Goal: Information Seeking & Learning: Learn about a topic

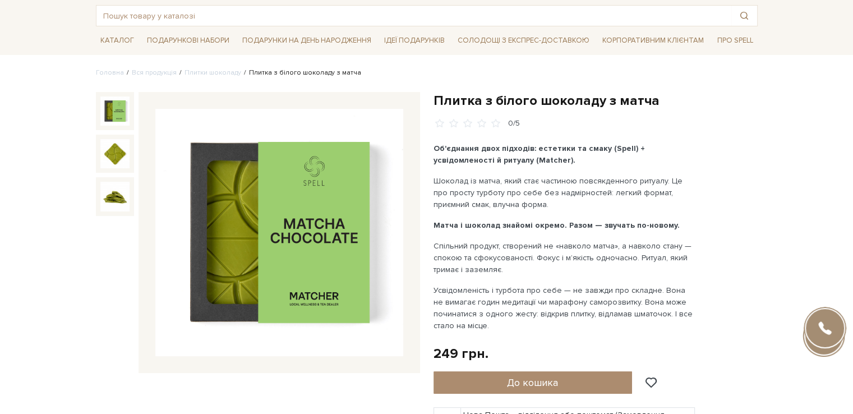
click at [473, 97] on h1 "Плитка з білого шоколаду з матча" at bounding box center [596, 100] width 324 height 17
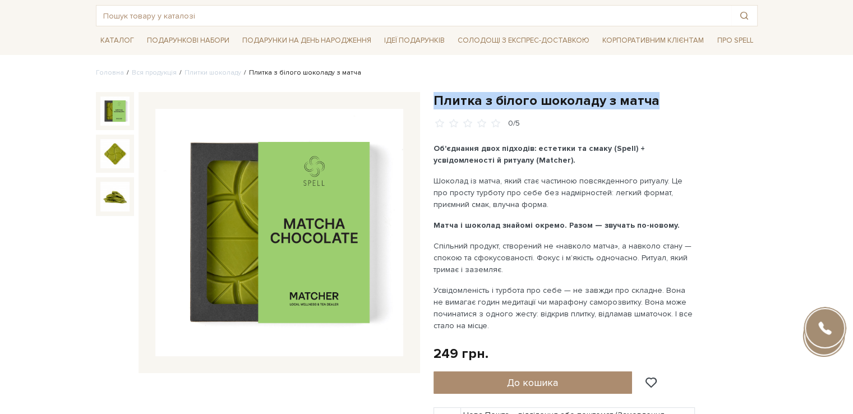
click at [473, 97] on h1 "Плитка з білого шоколаду з матча" at bounding box center [596, 100] width 324 height 17
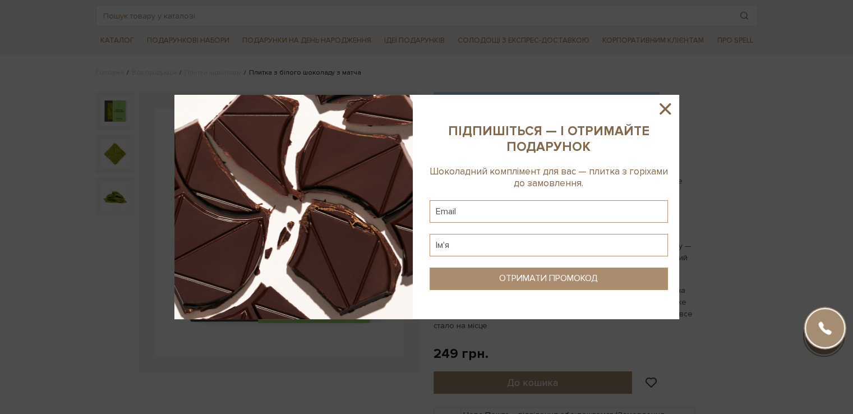
copy div "Плитка з білого шоколаду з матча"
click at [667, 110] on icon at bounding box center [665, 108] width 11 height 11
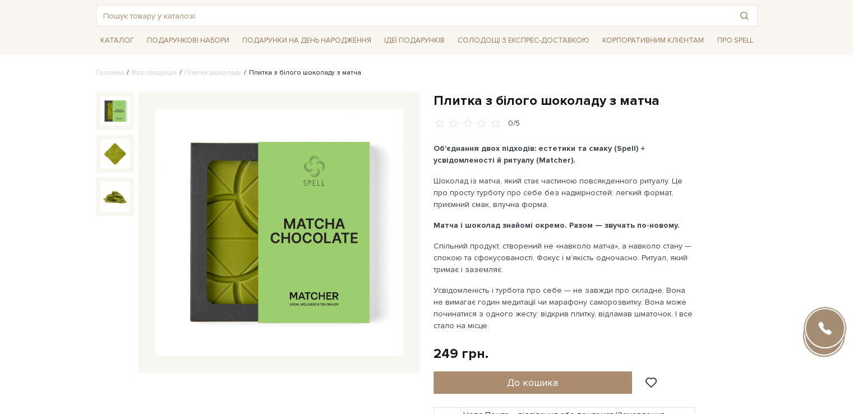
click at [591, 102] on h1 "Плитка з білого шоколаду з матча" at bounding box center [596, 100] width 324 height 17
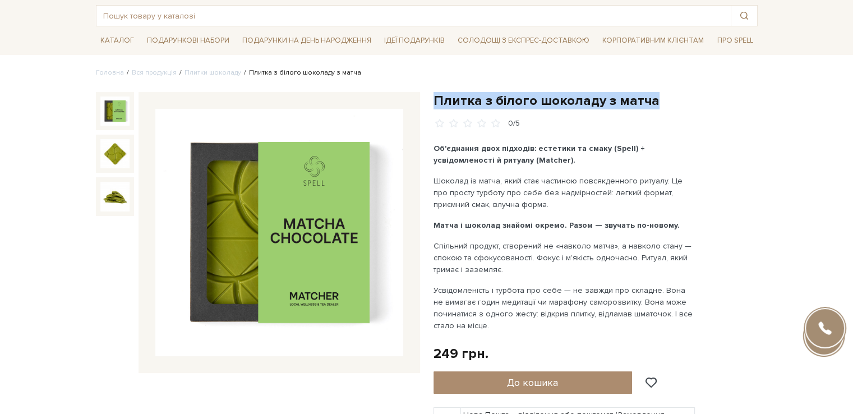
click at [591, 102] on h1 "Плитка з білого шоколаду з матча" at bounding box center [596, 100] width 324 height 17
copy div "Плитка з білого шоколаду з матча"
